Goal: Book appointment/travel/reservation

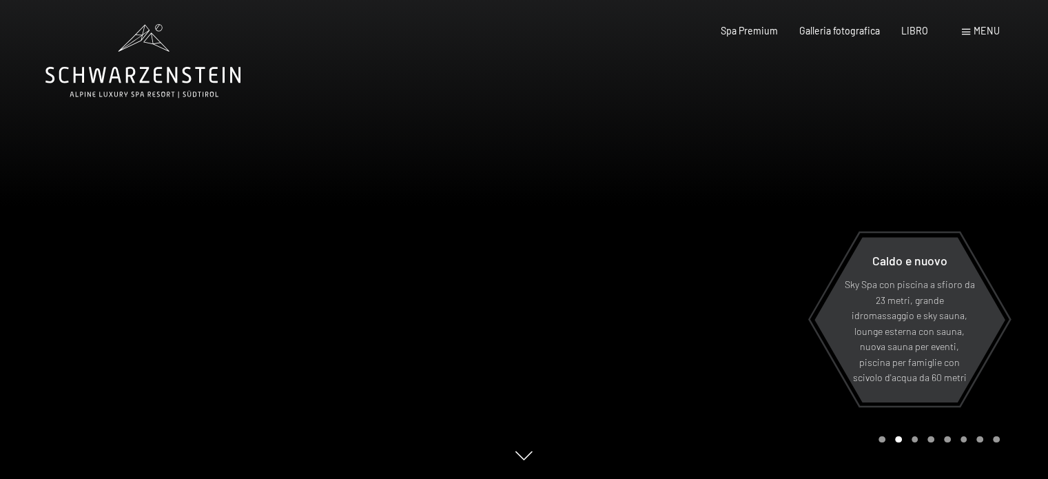
click at [969, 29] on span at bounding box center [966, 32] width 8 height 6
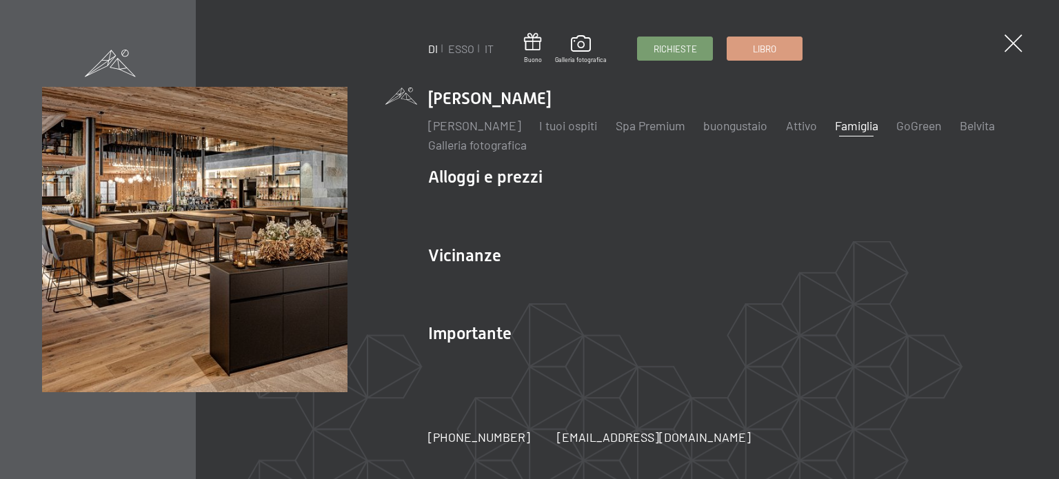
click at [878, 123] on font "Famiglia" at bounding box center [856, 125] width 43 height 15
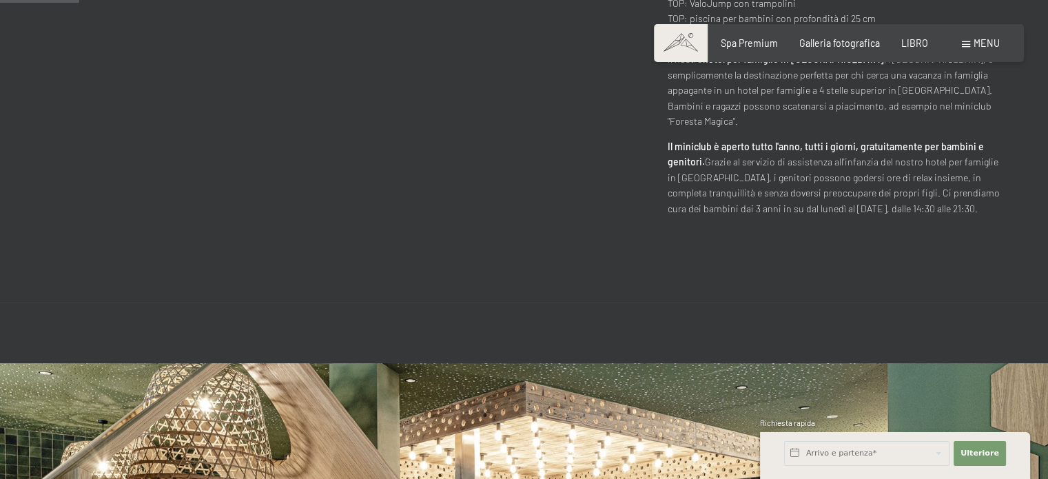
scroll to position [689, 0]
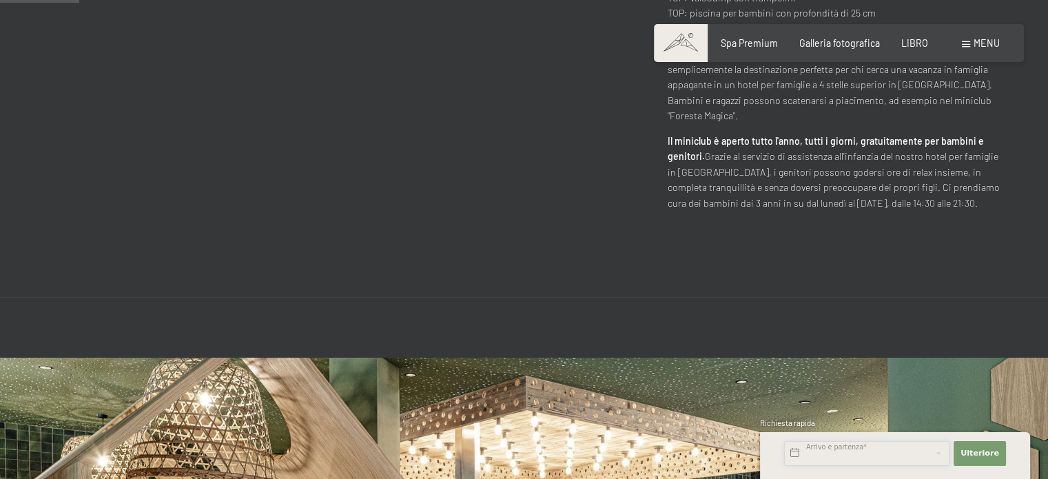
click at [869, 449] on input "text" at bounding box center [866, 453] width 165 height 25
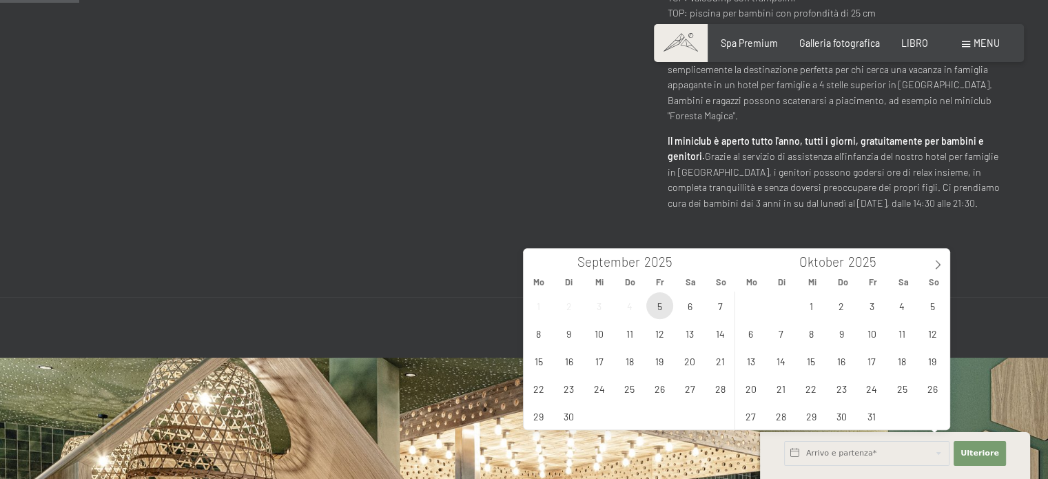
click at [662, 305] on span "5" at bounding box center [660, 305] width 27 height 27
click at [726, 308] on span "7" at bounding box center [720, 305] width 27 height 27
type input "Fr. 05.09.2025 - So. 07.09.2025"
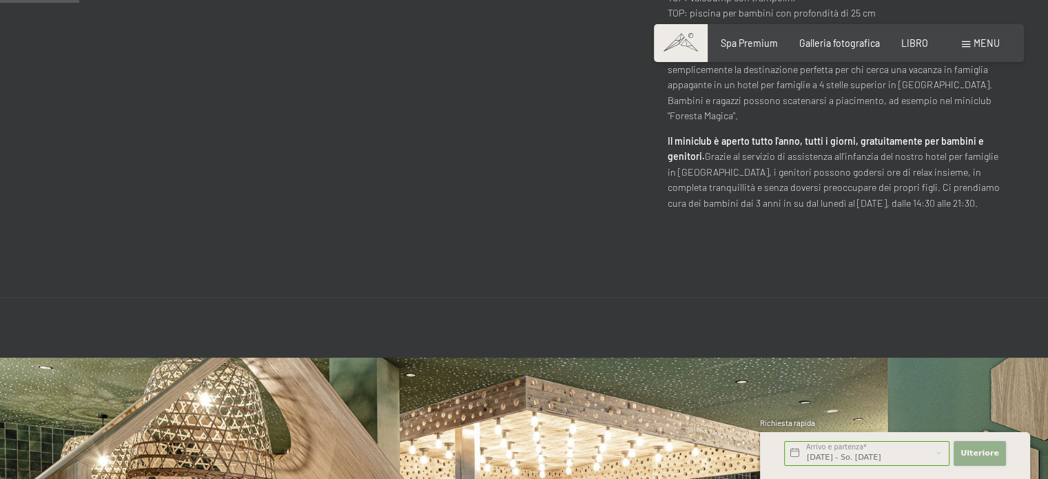
click at [995, 454] on font "Ulteriore" at bounding box center [980, 453] width 39 height 9
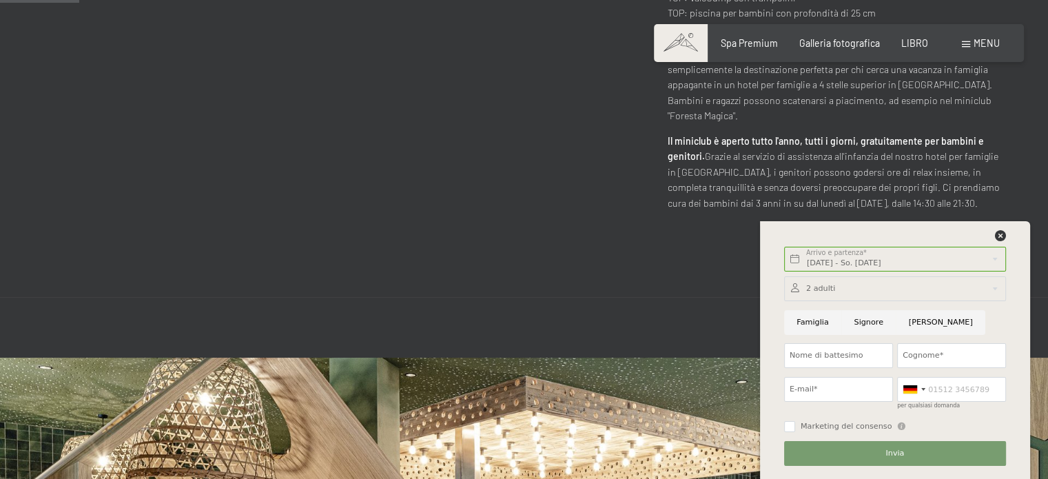
click at [811, 322] on input "Famiglia" at bounding box center [812, 322] width 57 height 25
radio input "true"
click at [819, 349] on input "Nome di battesimo" at bounding box center [838, 355] width 109 height 25
type input "DANIELA"
type input "DEPETRIS"
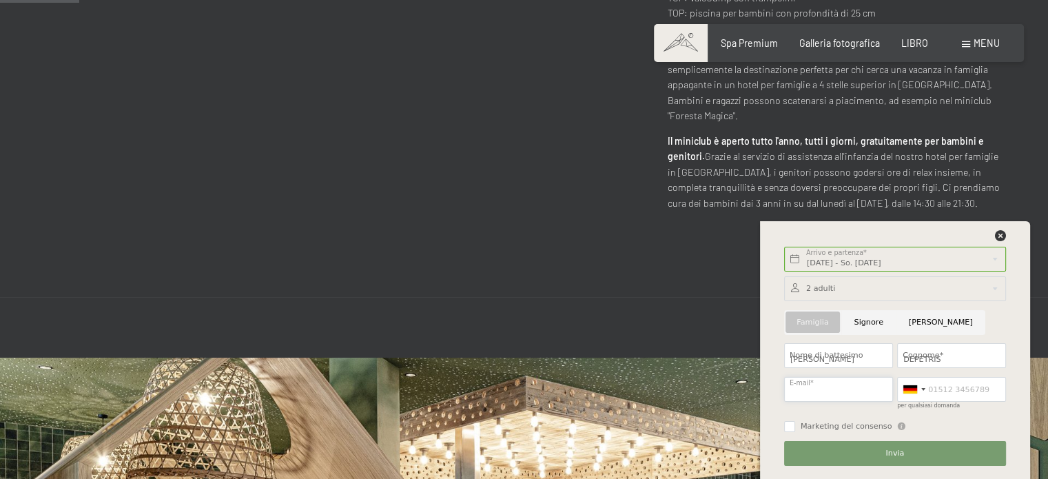
type input "danieladepetris883@gmail.com"
type input "3334667923"
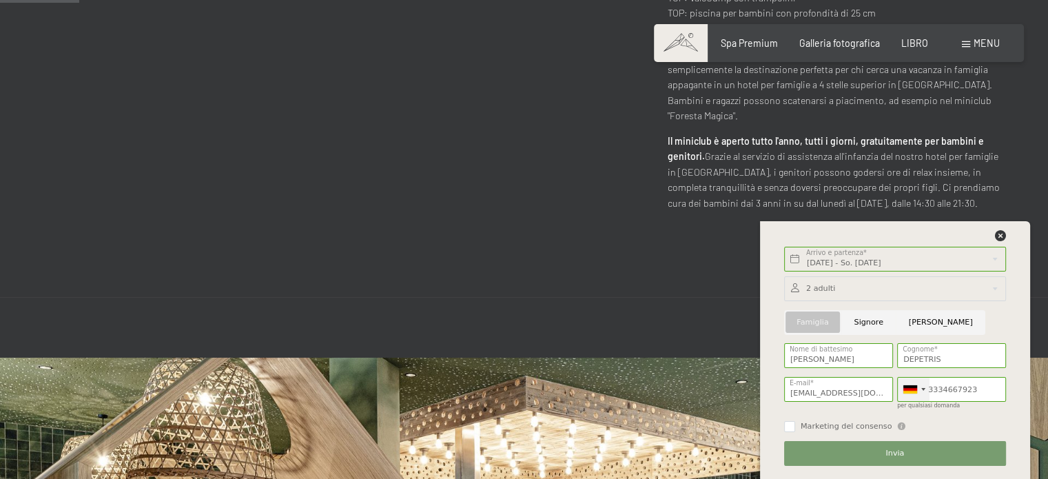
click at [922, 389] on div at bounding box center [924, 389] width 4 height 3
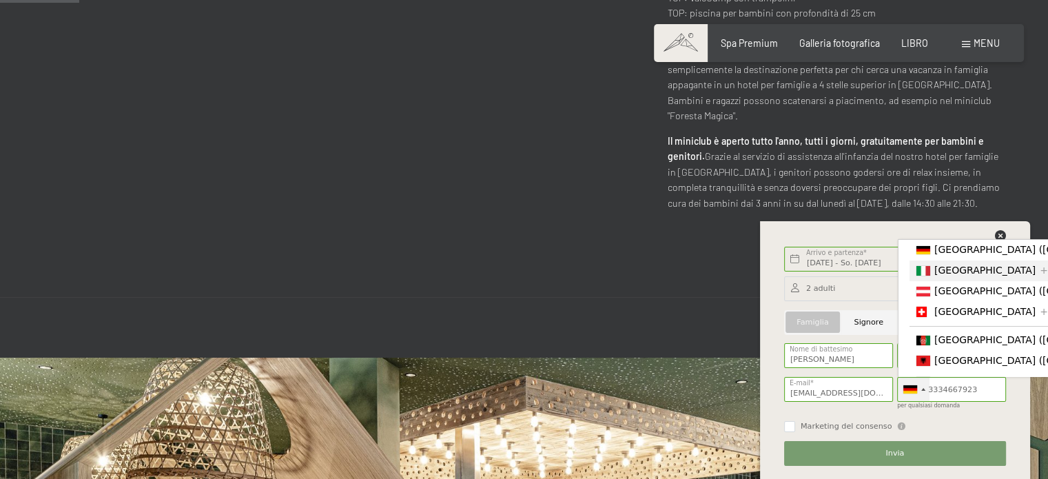
click at [939, 270] on font "[GEOGRAPHIC_DATA]" at bounding box center [985, 270] width 101 height 11
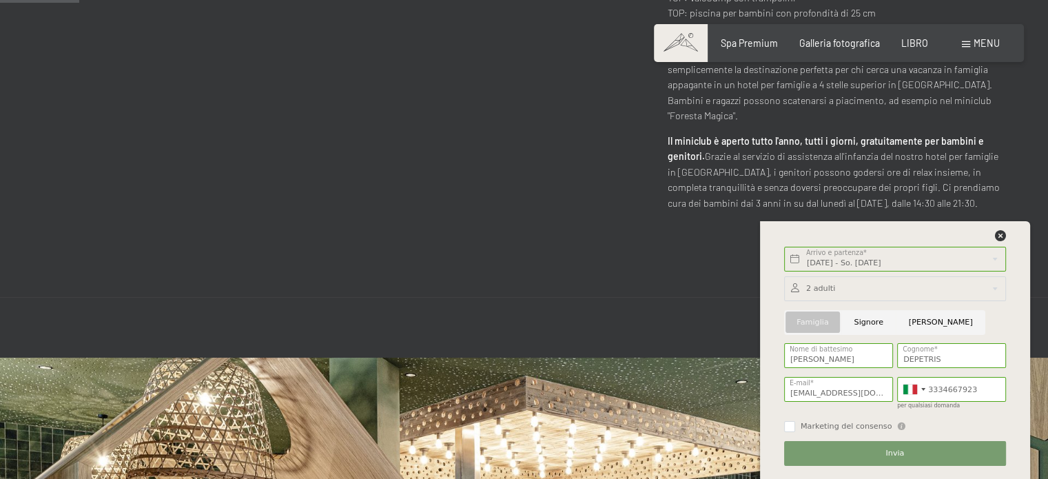
click at [872, 283] on div at bounding box center [895, 288] width 222 height 25
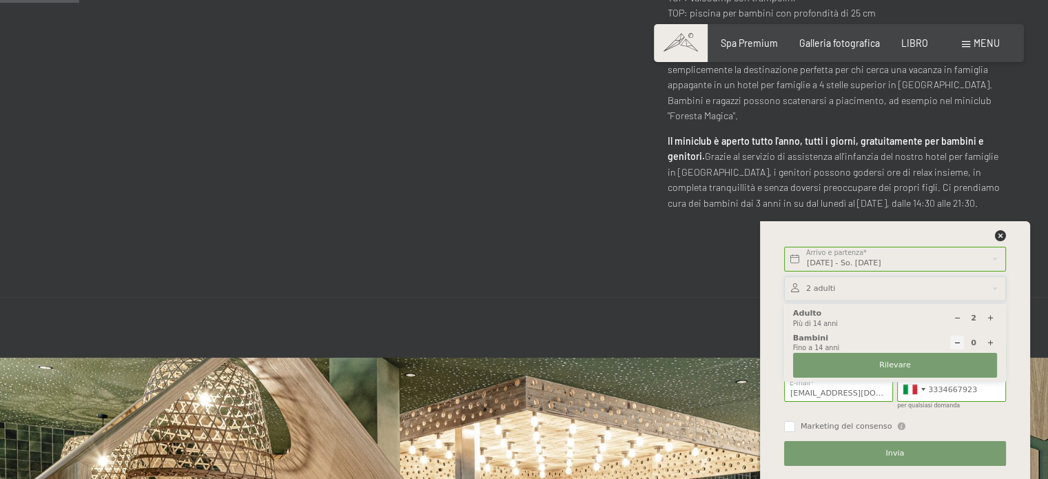
click at [989, 344] on icon at bounding box center [991, 343] width 8 height 8
select select
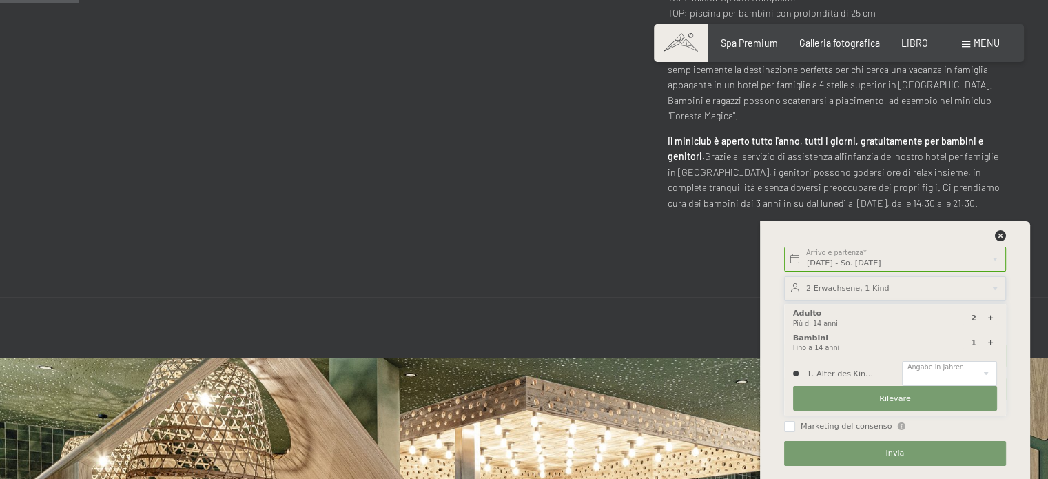
click at [989, 344] on icon at bounding box center [991, 343] width 8 height 8
type input "2"
select select
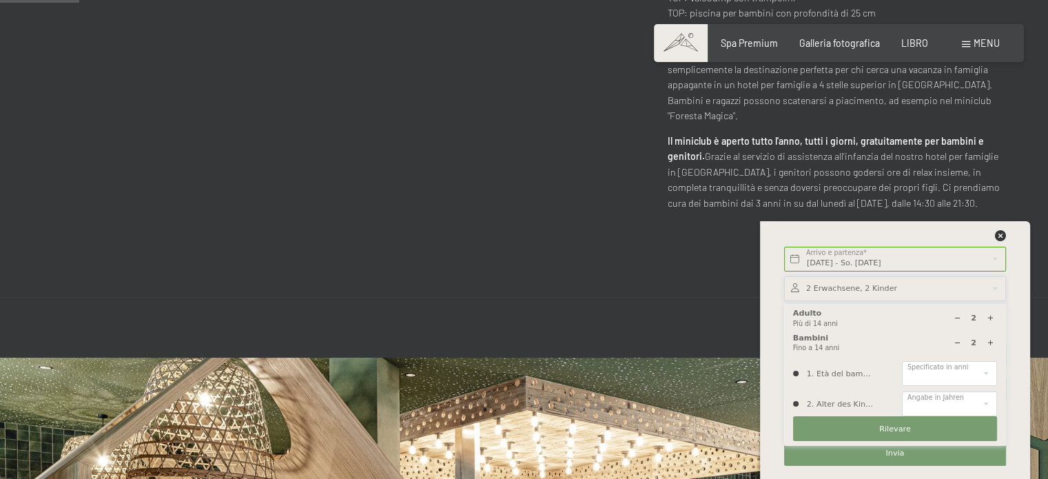
click at [989, 344] on icon at bounding box center [991, 343] width 8 height 8
type input "3"
select select
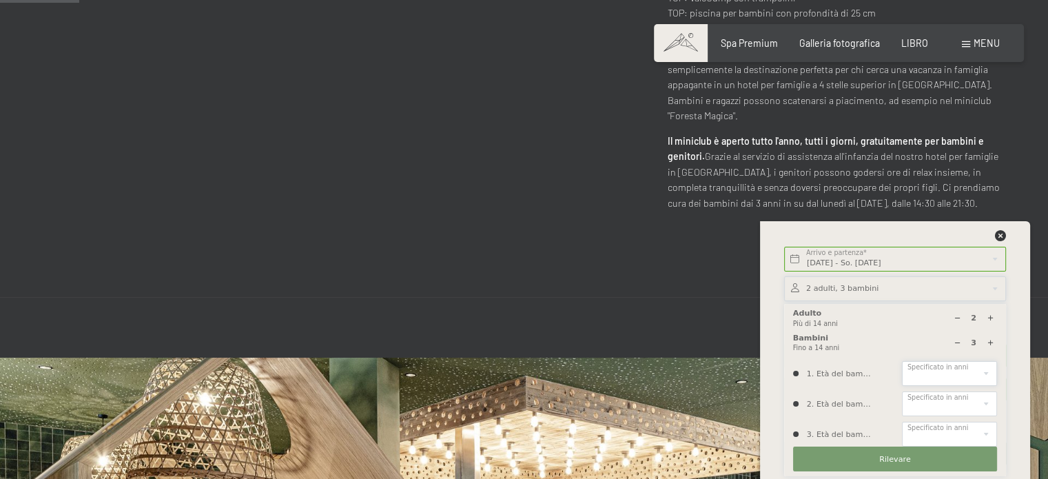
click at [977, 363] on select "0 1 2 3 4 5 6 7 8 9 10 11 12 13 14" at bounding box center [949, 373] width 95 height 25
select select "10"
click at [902, 361] on select "0 1 2 3 4 5 6 7 8 9 10 11 12 13 14" at bounding box center [949, 373] width 95 height 25
drag, startPoint x: 944, startPoint y: 401, endPoint x: 939, endPoint y: 396, distance: 7.3
click at [944, 401] on select "0 1 2 3 4 5 6 7 8 9 10 11 12 13 14" at bounding box center [949, 404] width 95 height 25
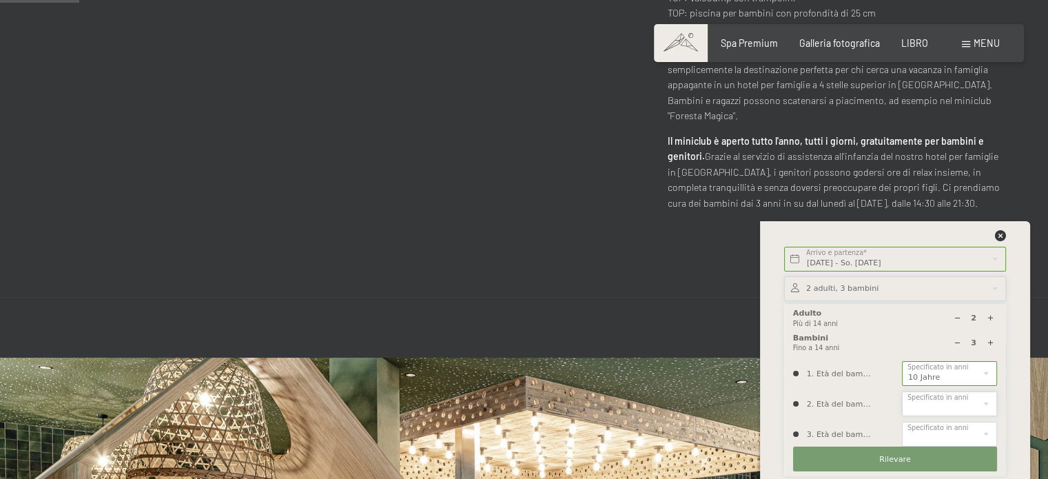
select select "10"
click at [902, 392] on select "0 1 2 3 4 5 6 7 8 9 10 11 12 13 14" at bounding box center [949, 404] width 95 height 25
click at [958, 431] on select "0 1 2 3 4 5 6 7 8 9 10 11 12 13 14" at bounding box center [949, 434] width 95 height 25
select select "13"
click at [902, 422] on select "0 1 2 3 4 5 6 7 8 9 10 11 12 13 14" at bounding box center [949, 434] width 95 height 25
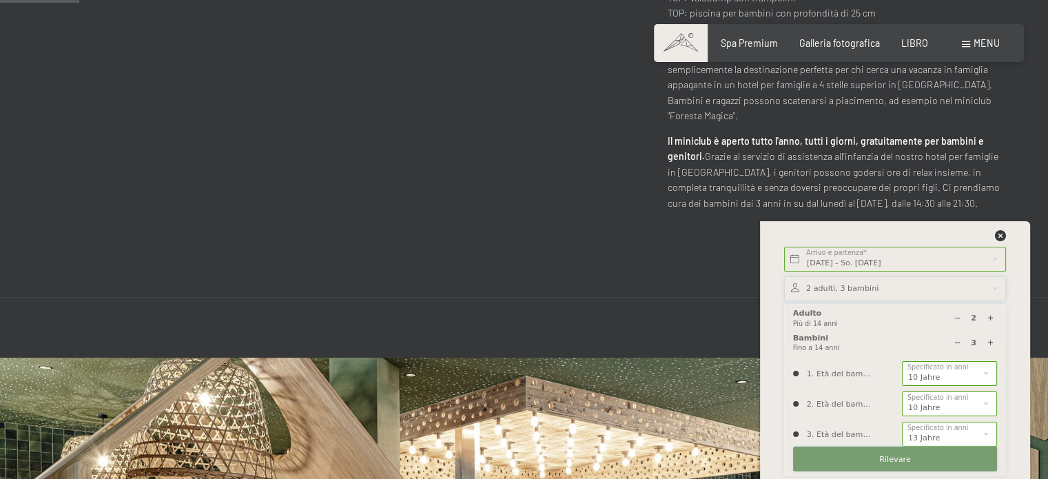
click at [935, 454] on button "Rilevare" at bounding box center [895, 459] width 204 height 25
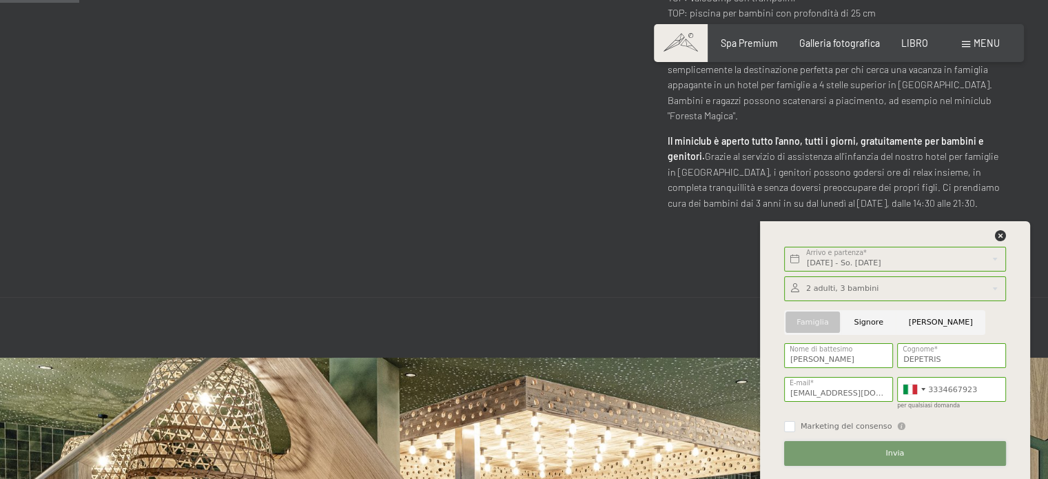
click at [935, 452] on button "Invia" at bounding box center [895, 453] width 222 height 25
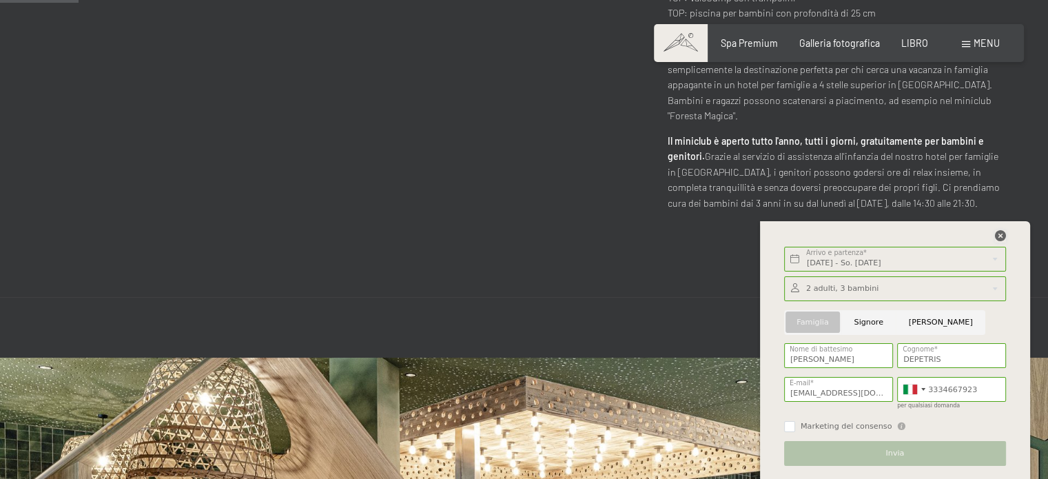
click at [998, 234] on icon at bounding box center [1000, 235] width 11 height 11
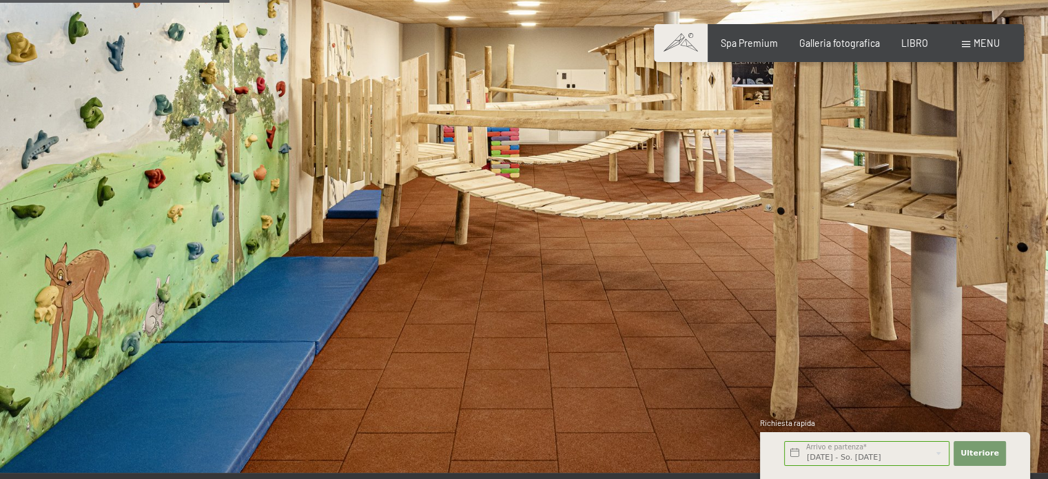
scroll to position [1999, 0]
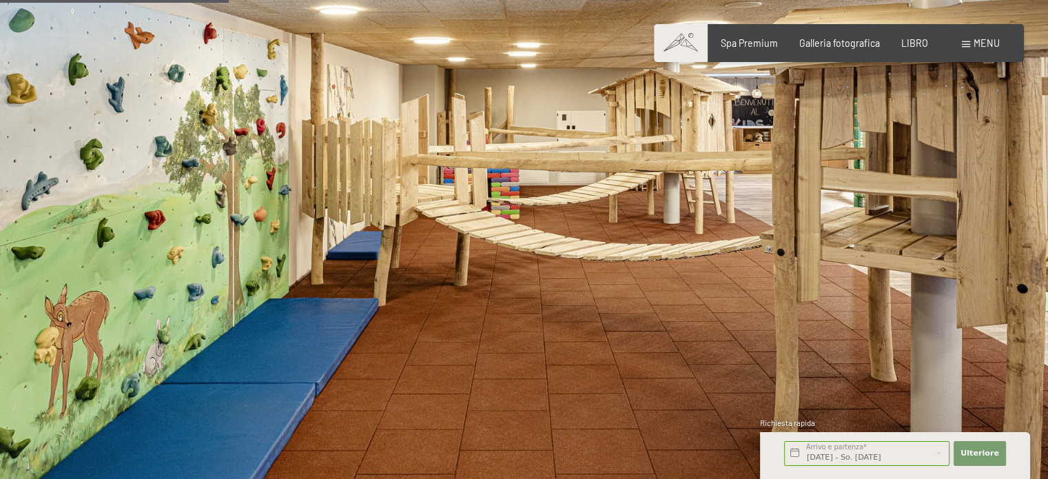
click at [991, 267] on img at bounding box center [524, 220] width 1048 height 590
click at [990, 265] on img at bounding box center [524, 220] width 1048 height 590
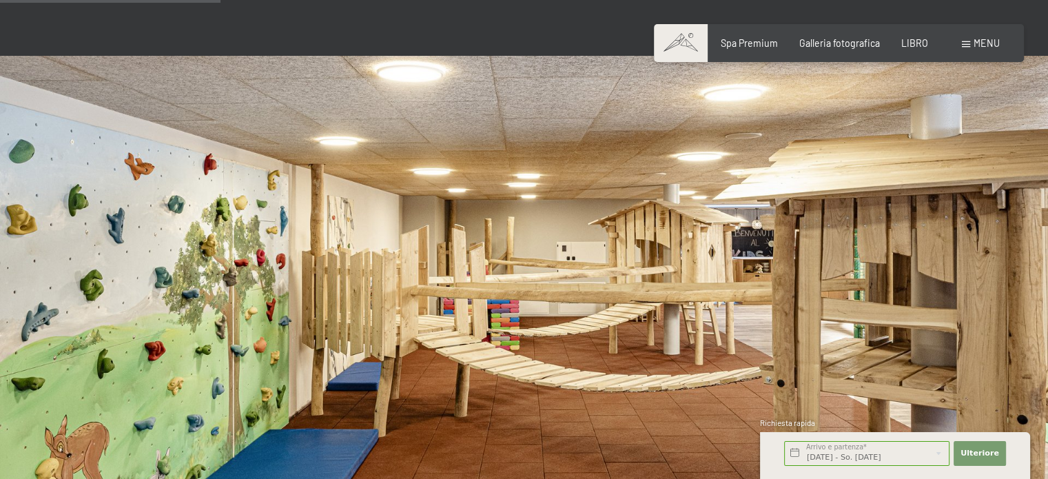
scroll to position [1930, 0]
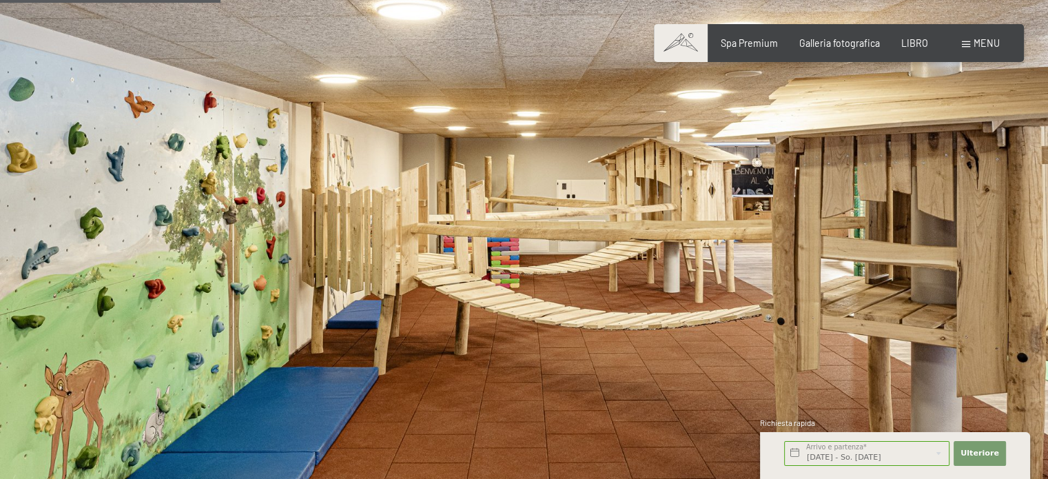
click at [220, 233] on img at bounding box center [524, 289] width 1048 height 590
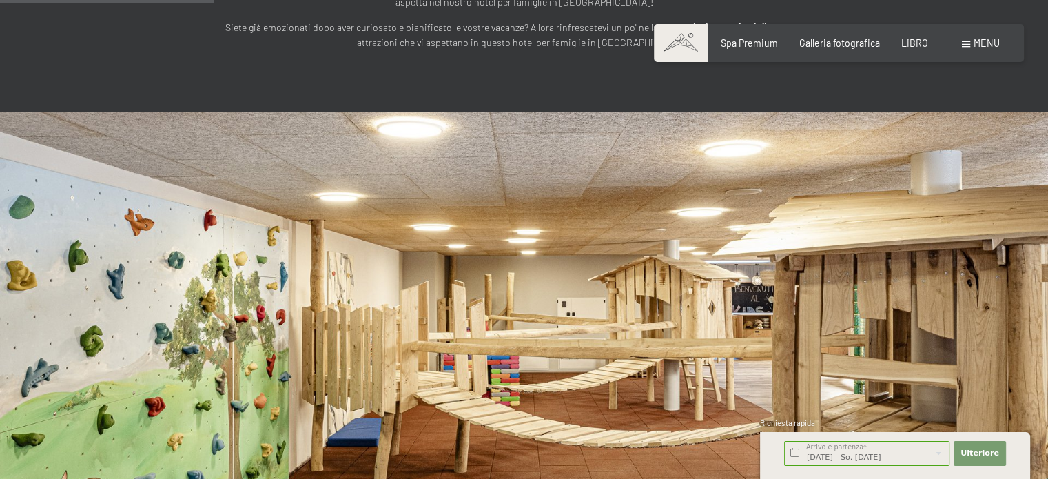
drag, startPoint x: 565, startPoint y: 94, endPoint x: 564, endPoint y: 107, distance: 12.5
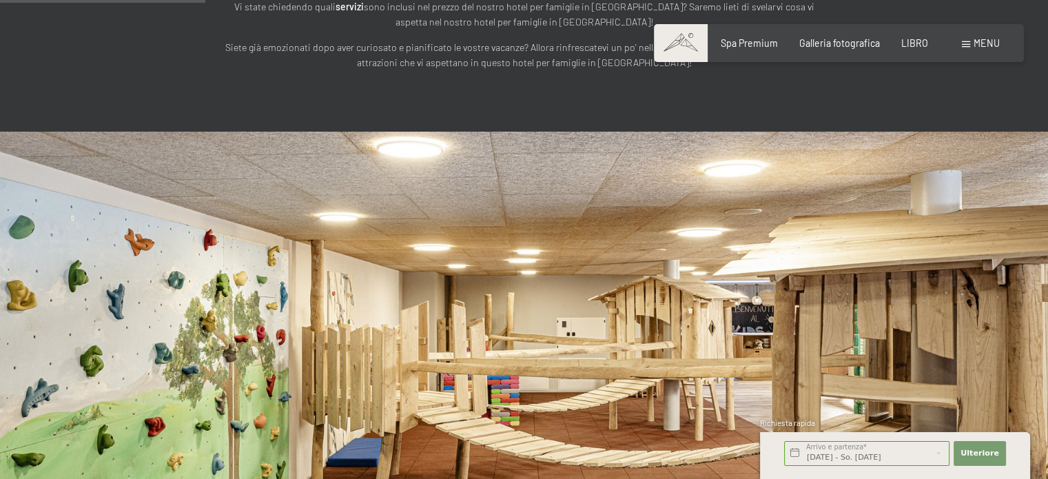
drag, startPoint x: 564, startPoint y: 107, endPoint x: 493, endPoint y: 207, distance: 123.2
click at [493, 207] on img at bounding box center [524, 427] width 1048 height 590
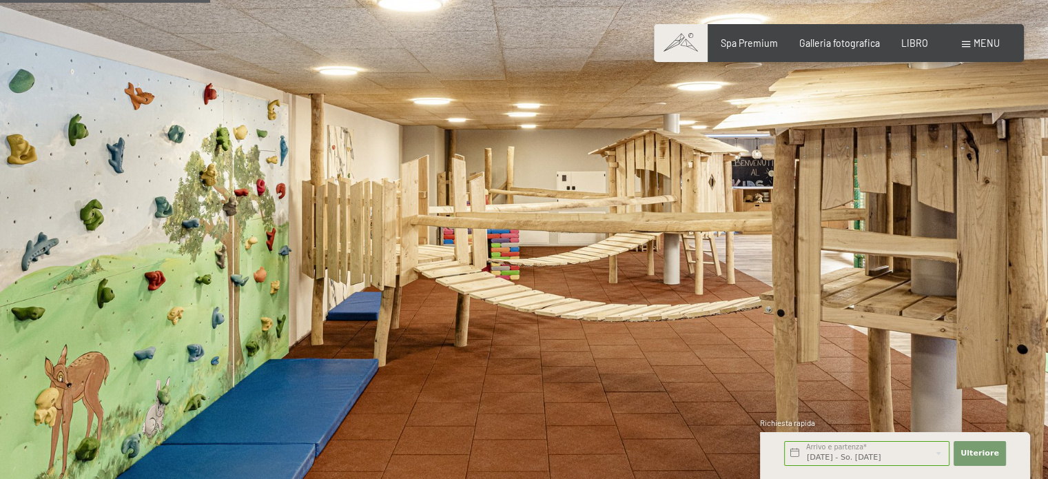
scroll to position [1999, 0]
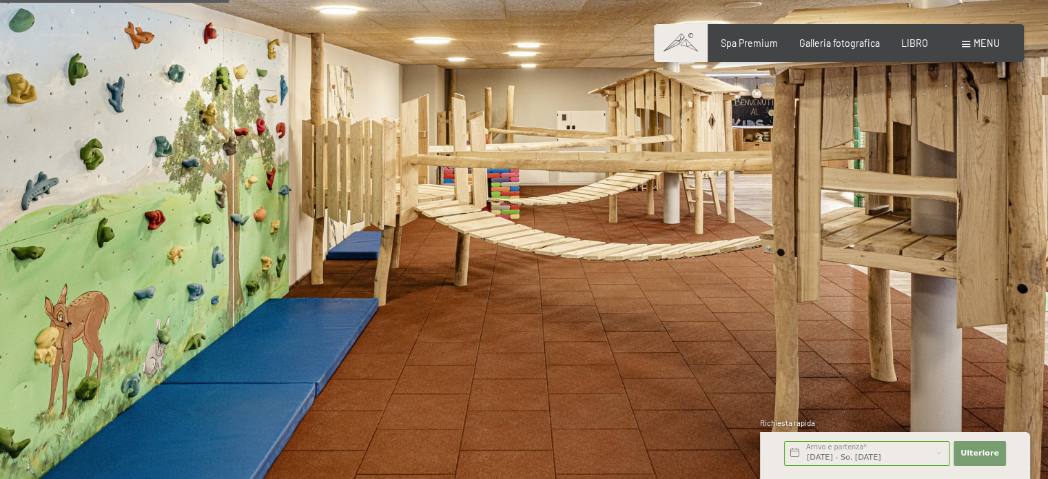
click at [980, 43] on font "menu" at bounding box center [987, 43] width 26 height 12
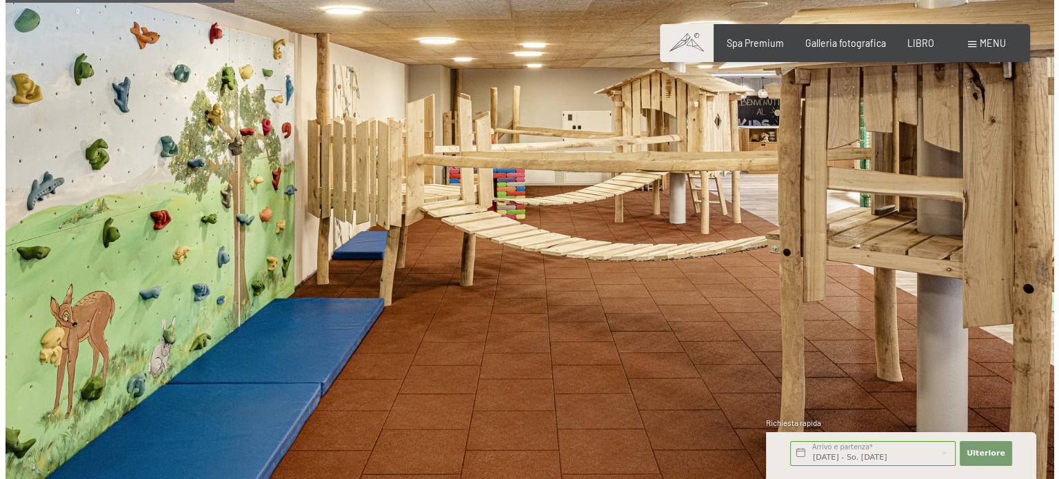
scroll to position [2003, 0]
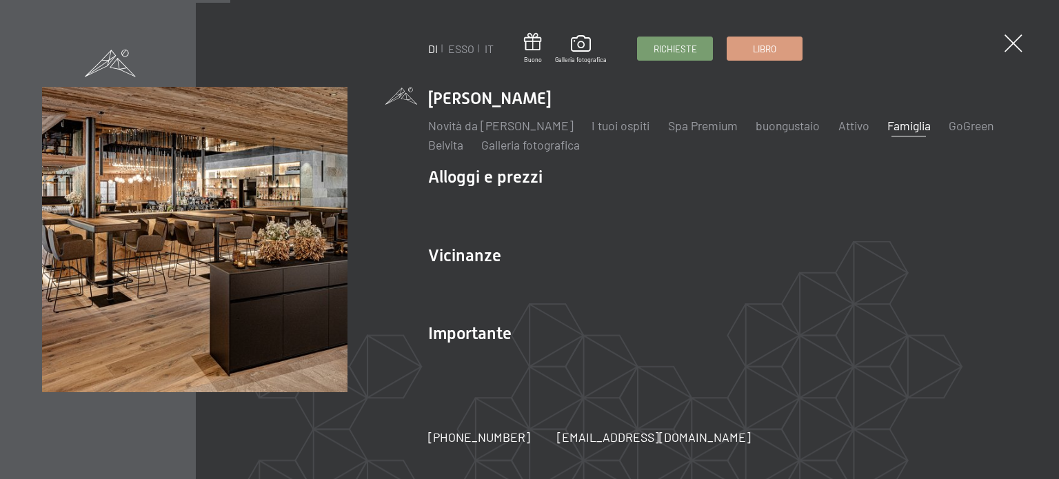
click at [908, 122] on font "Famiglia" at bounding box center [908, 125] width 43 height 15
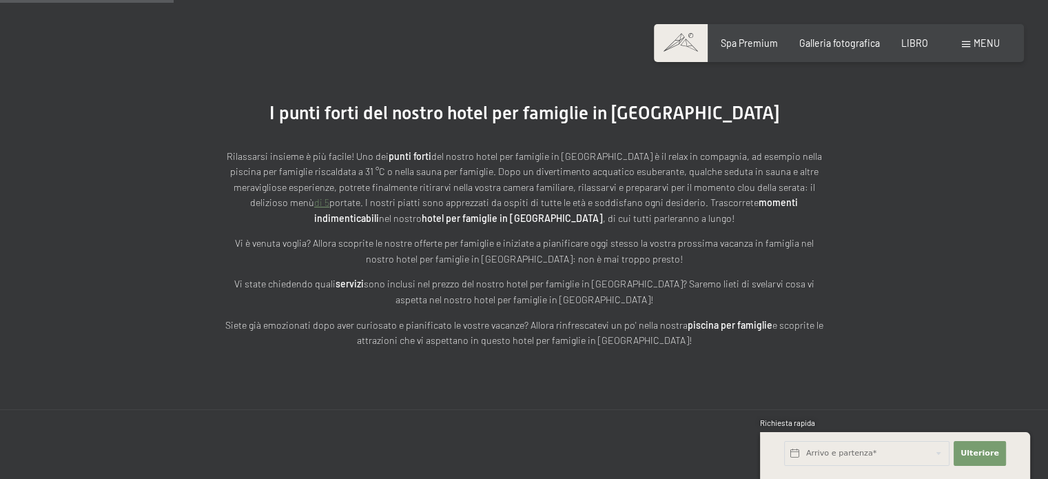
scroll to position [1103, 0]
